Goal: Use online tool/utility: Use online tool/utility

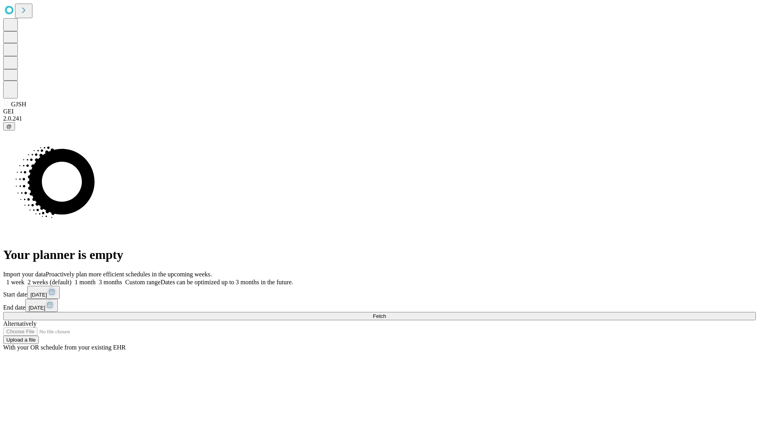
click at [386, 313] on span "Fetch" at bounding box center [379, 316] width 13 height 6
